Goal: Task Accomplishment & Management: Use online tool/utility

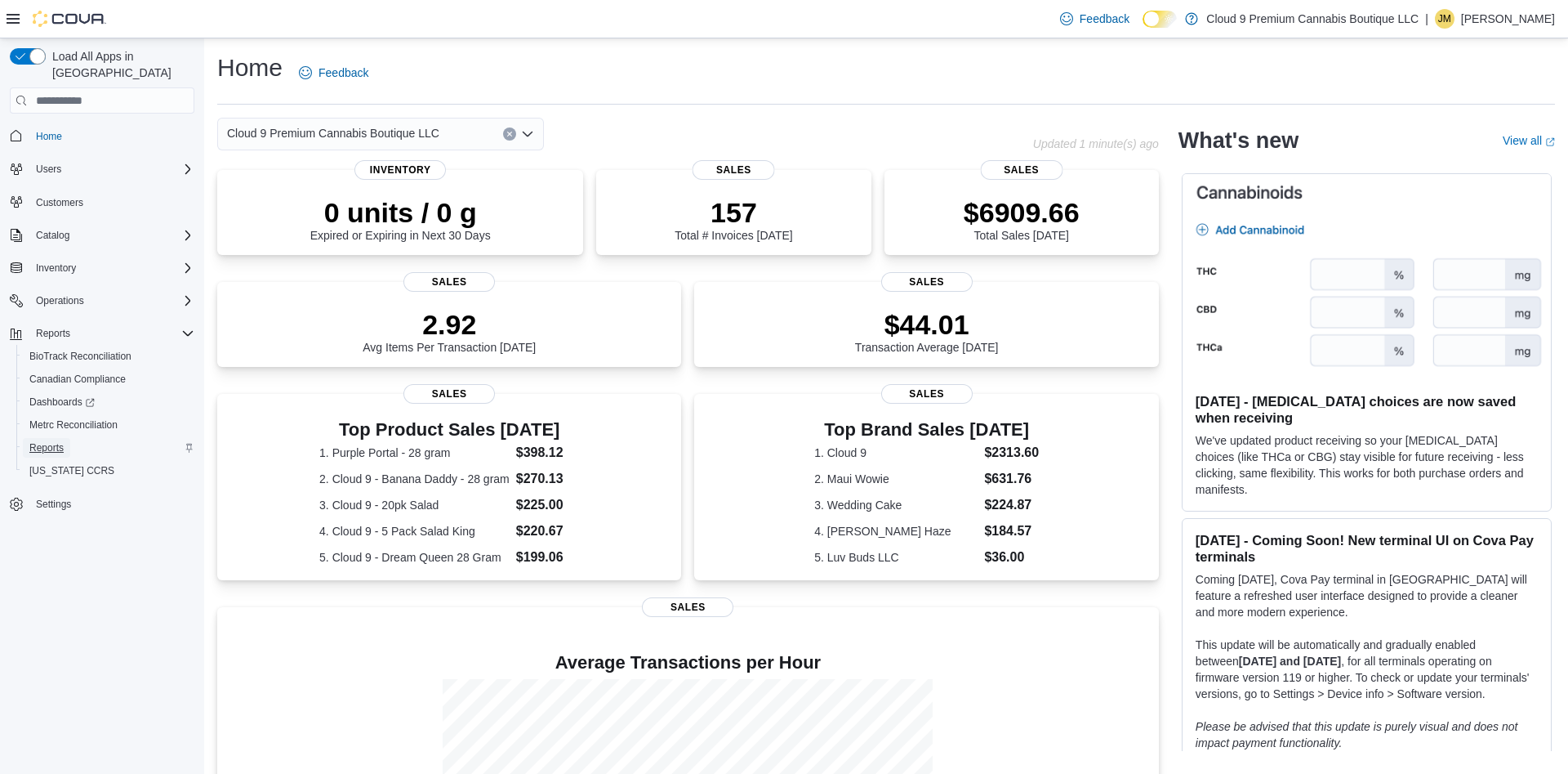
click at [52, 441] on span "Reports" at bounding box center [47, 447] width 35 height 13
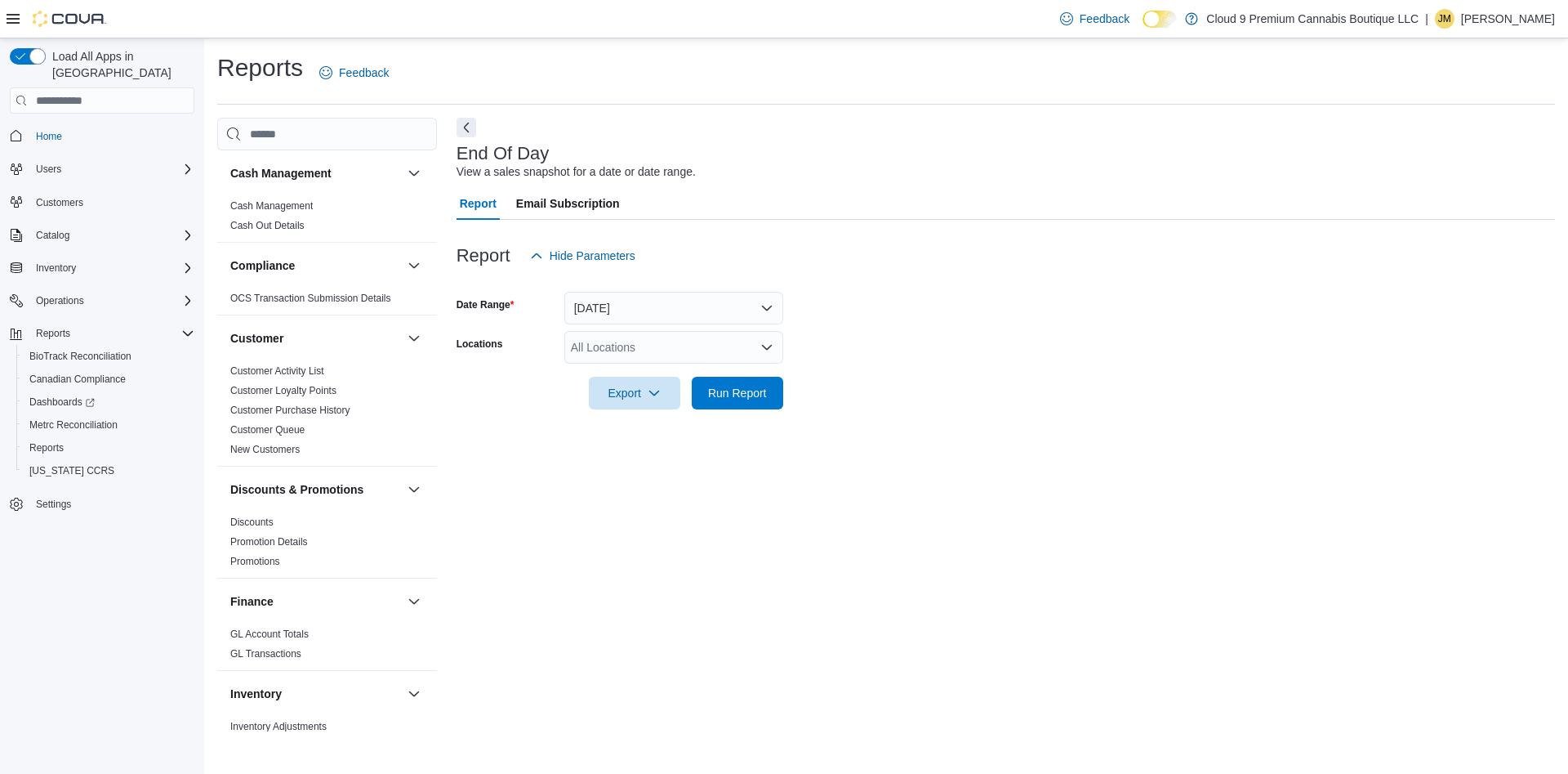
click at [616, 358] on div "All Locations" at bounding box center [674, 348] width 219 height 33
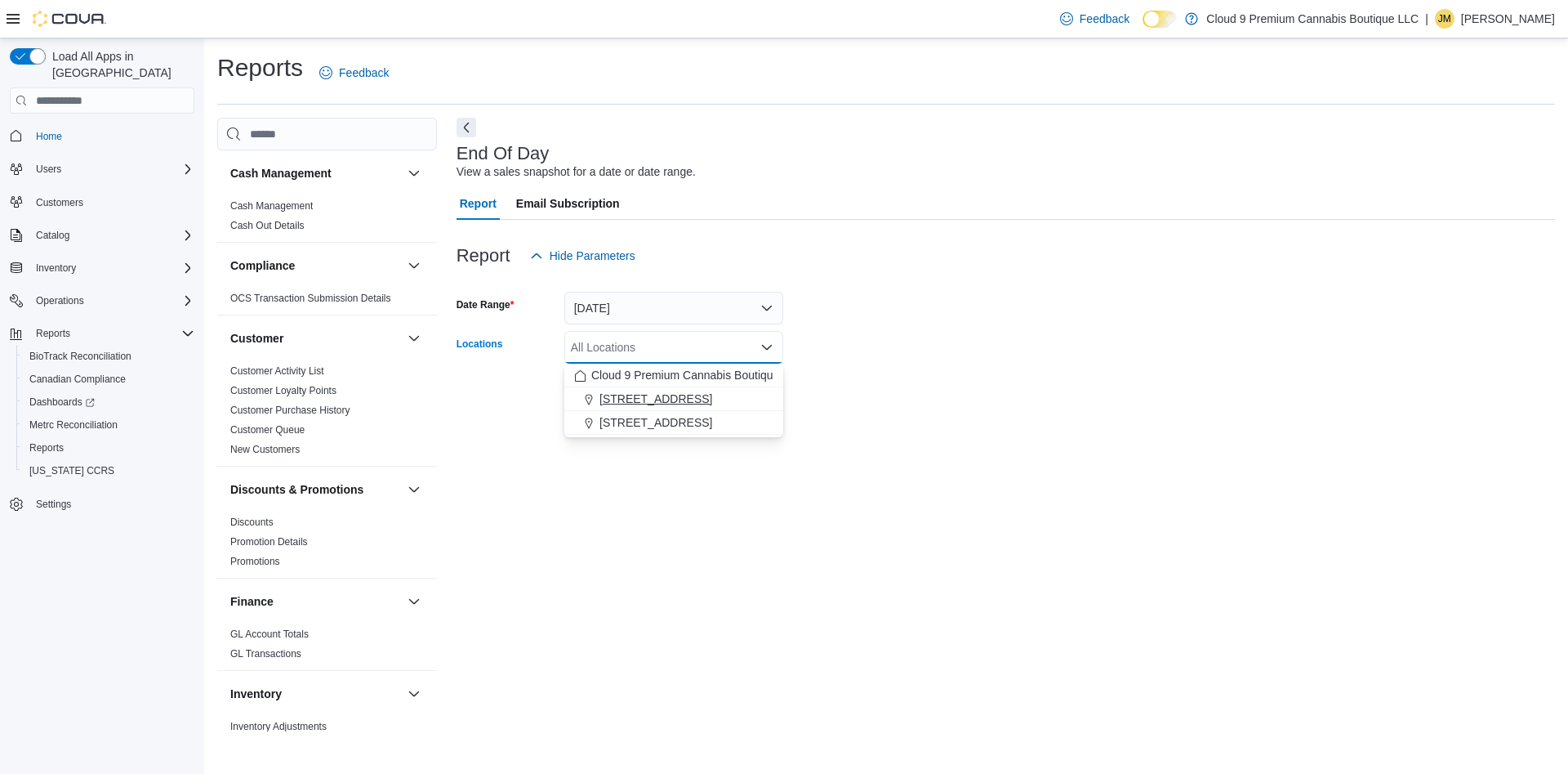
click at [619, 388] on div "Cloud 9 Premium Cannabis Boutique LLC [STREET_ADDRESS]" at bounding box center [674, 399] width 219 height 71
click at [632, 393] on span "[STREET_ADDRESS]" at bounding box center [656, 399] width 113 height 16
click at [1115, 430] on div "End Of Day View a sales snapshot for a date or date range. Report Email Subscri…" at bounding box center [1005, 424] width 1098 height 612
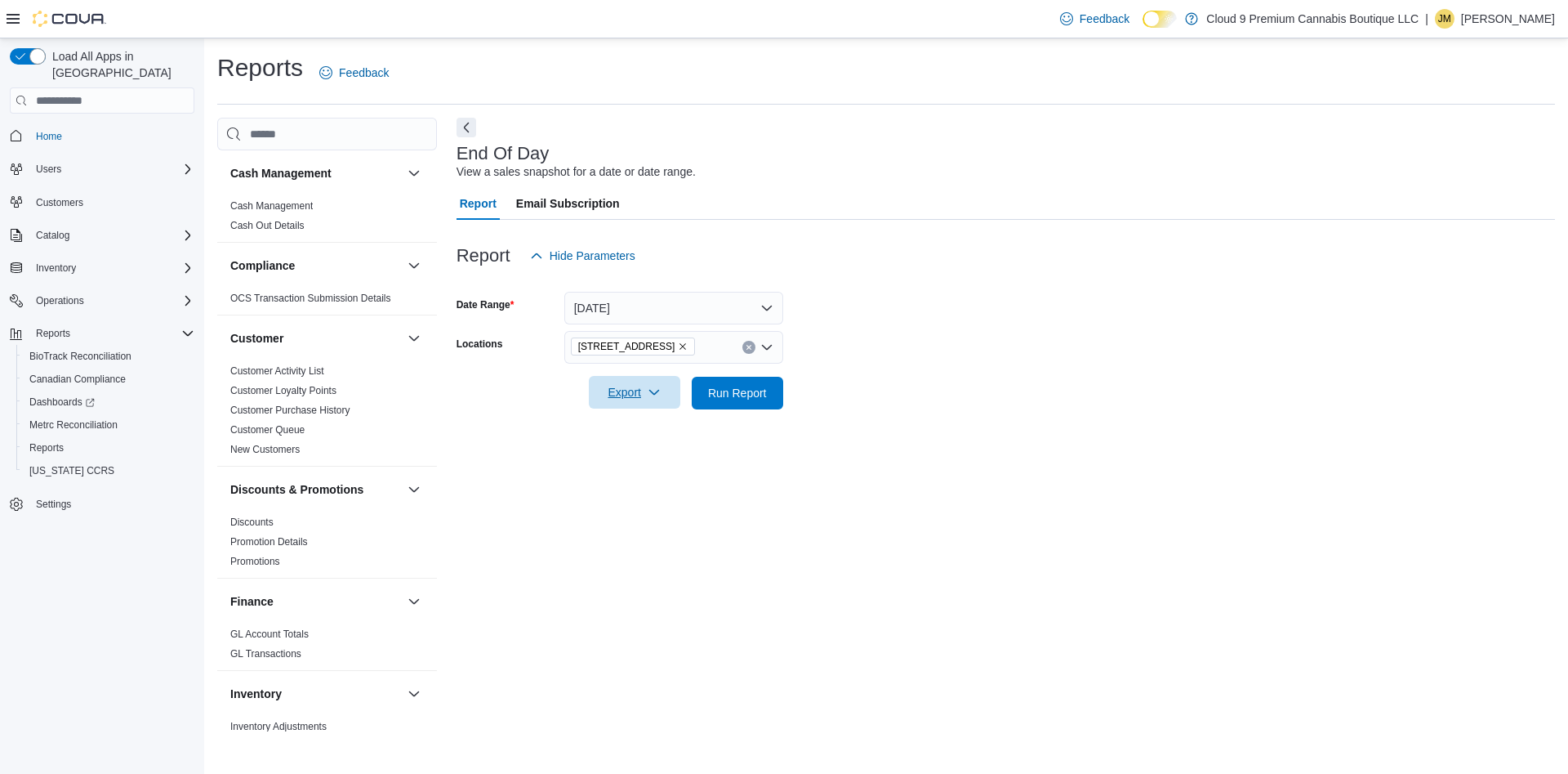
click at [628, 393] on span "Export" at bounding box center [634, 392] width 72 height 33
click at [627, 455] on span "Export to Pdf" at bounding box center [637, 458] width 74 height 13
